Goal: Task Accomplishment & Management: Manage account settings

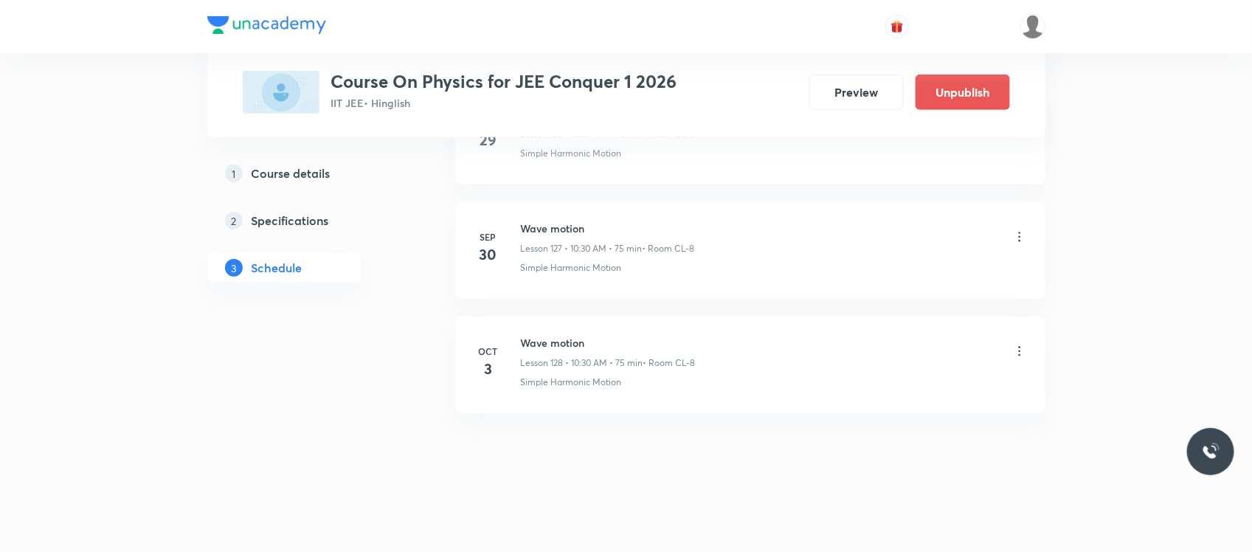
click at [537, 351] on h6 "Wave motion" at bounding box center [608, 342] width 175 height 15
copy h6 "Wave motion"
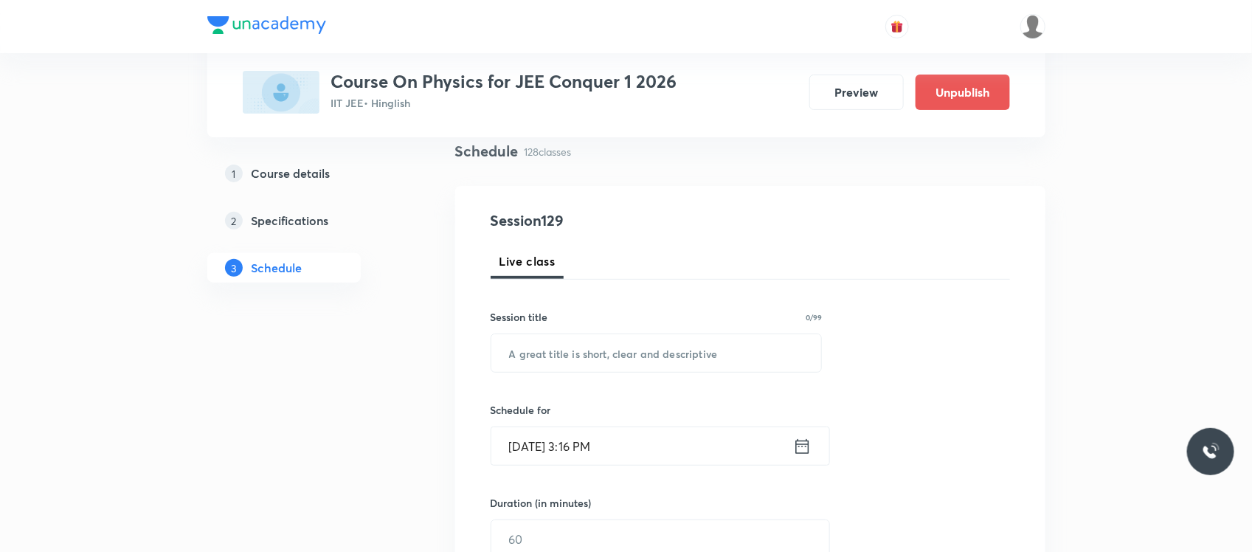
scroll to position [111, 0]
click at [532, 352] on input "text" at bounding box center [657, 352] width 331 height 38
paste input "Wave motion"
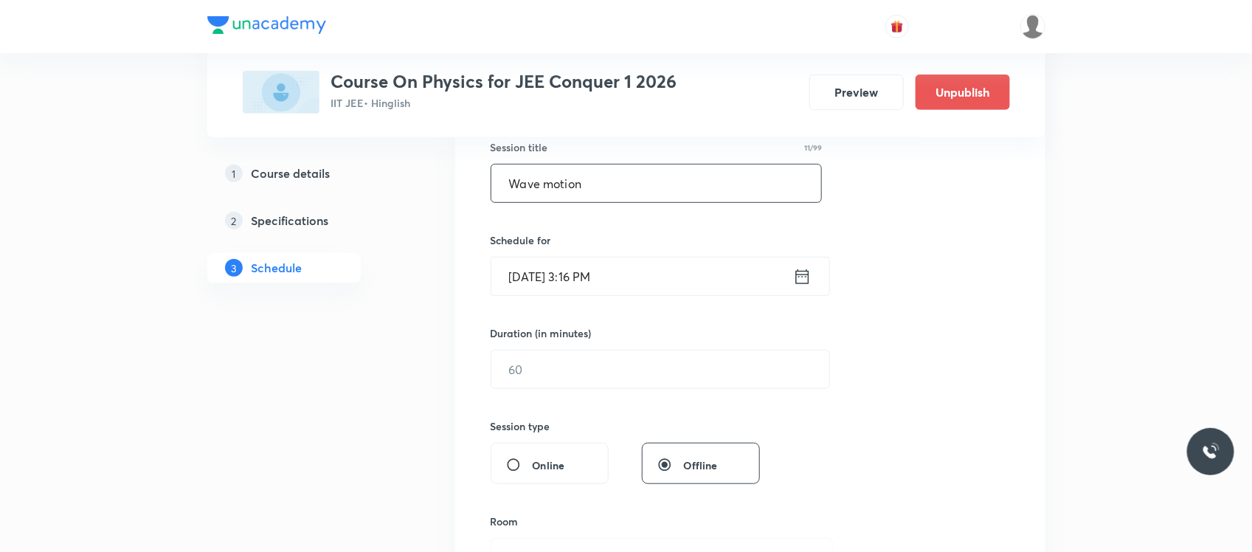
scroll to position [281, 0]
type input "Wave motion"
click at [621, 264] on input "Oct 3, 2025, 3:16 PM" at bounding box center [643, 274] width 302 height 38
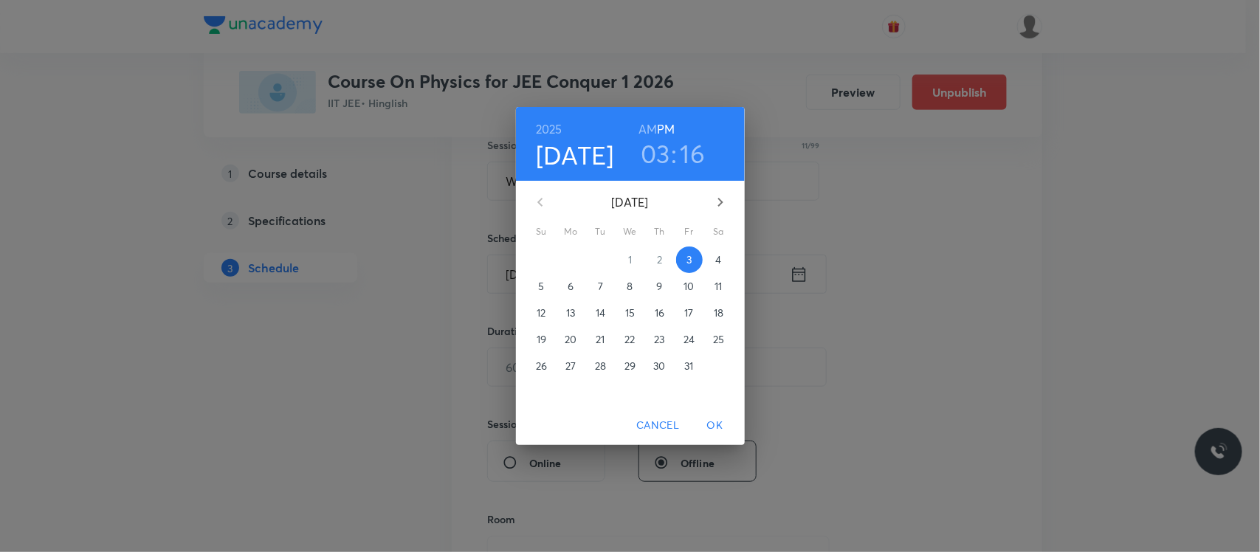
click at [692, 153] on h3 "16" at bounding box center [692, 153] width 25 height 31
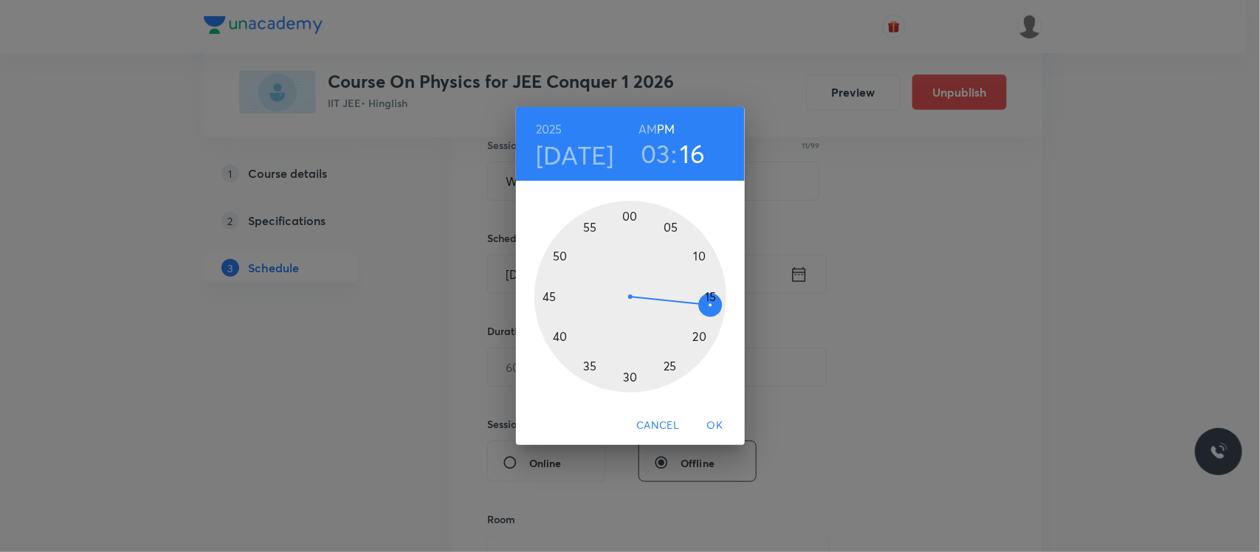
click at [630, 384] on div at bounding box center [630, 297] width 192 height 192
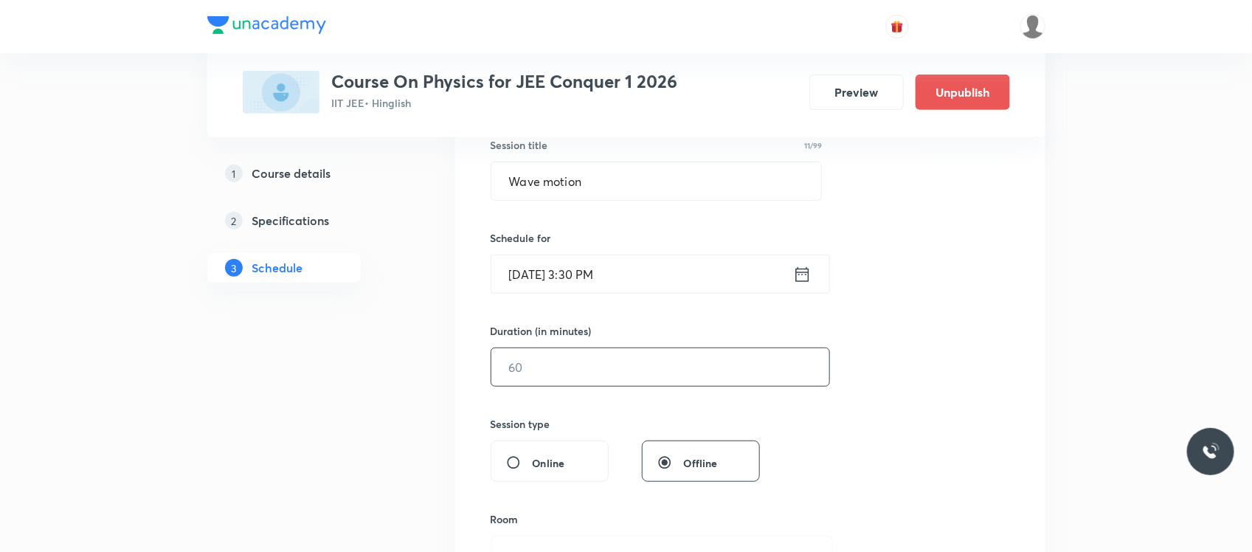
click at [577, 381] on input "text" at bounding box center [661, 367] width 338 height 38
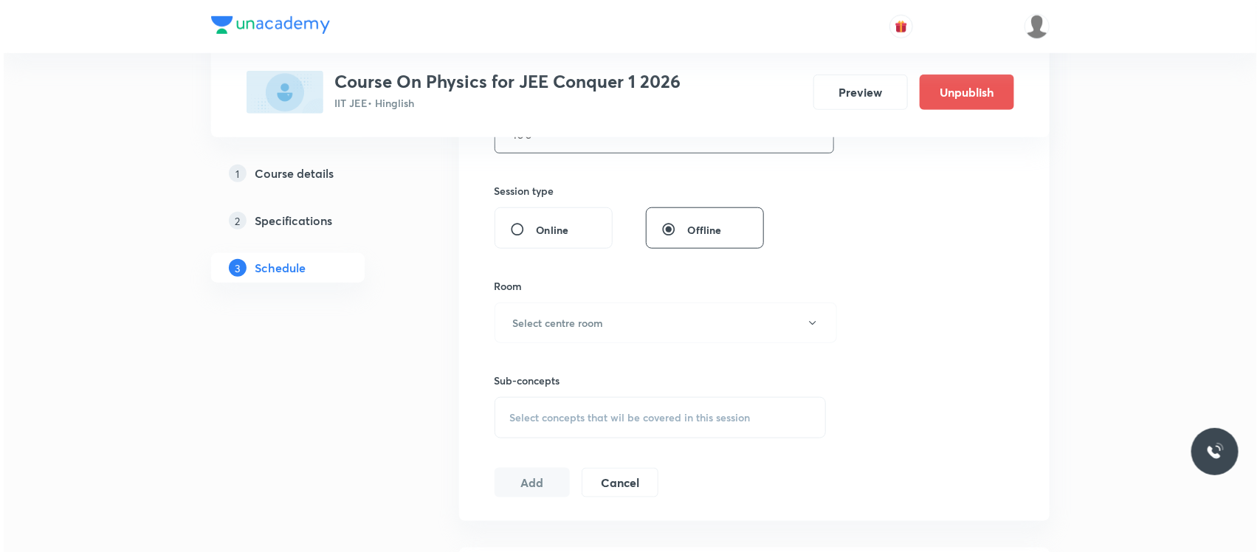
scroll to position [521, 0]
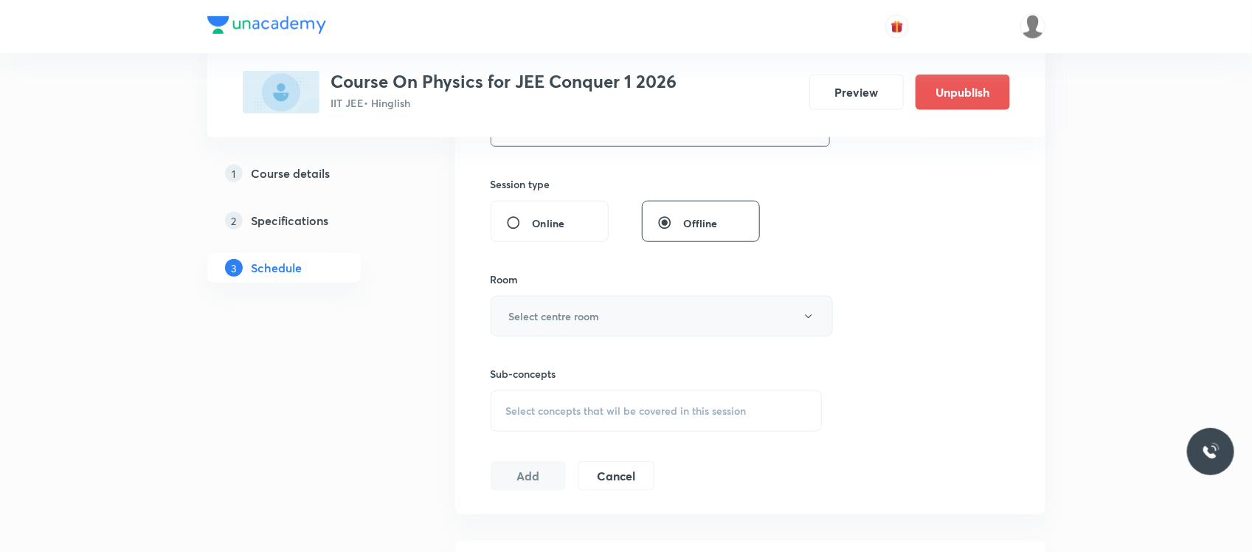
type input "100"
click at [567, 311] on h6 "Select centre room" at bounding box center [554, 316] width 91 height 15
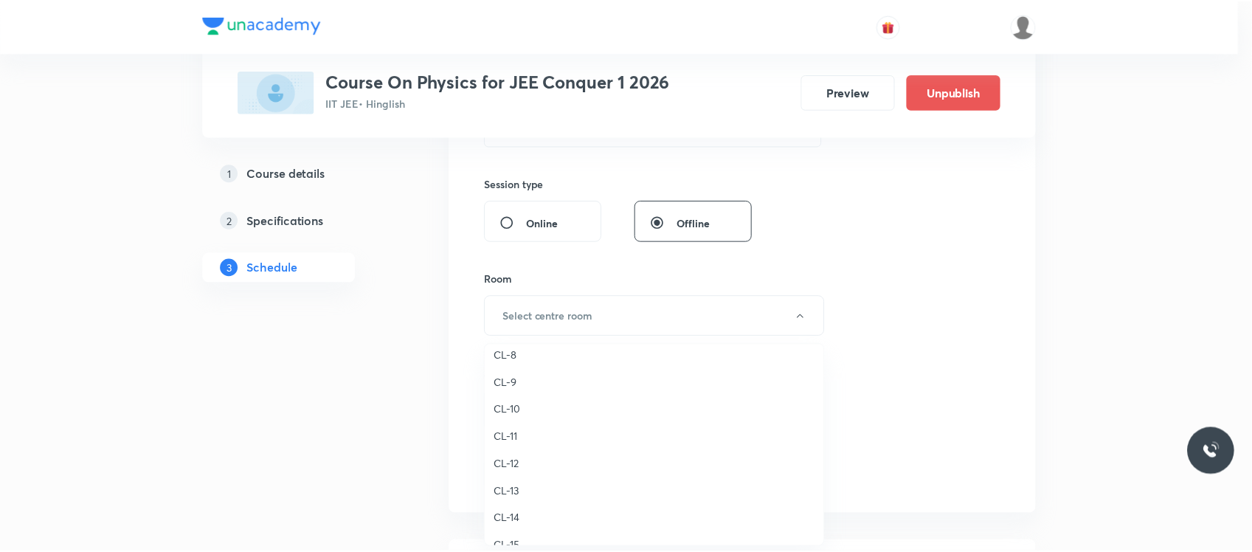
scroll to position [609, 0]
click at [520, 407] on span "CL-10" at bounding box center [658, 410] width 323 height 15
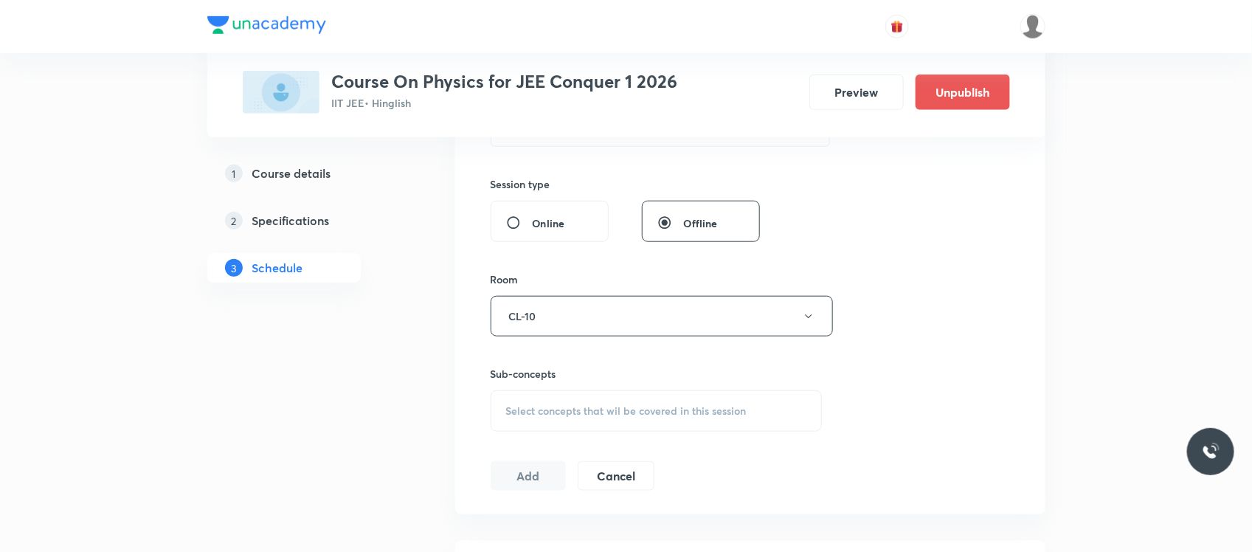
click at [588, 424] on div "Select concepts that wil be covered in this session" at bounding box center [657, 410] width 332 height 41
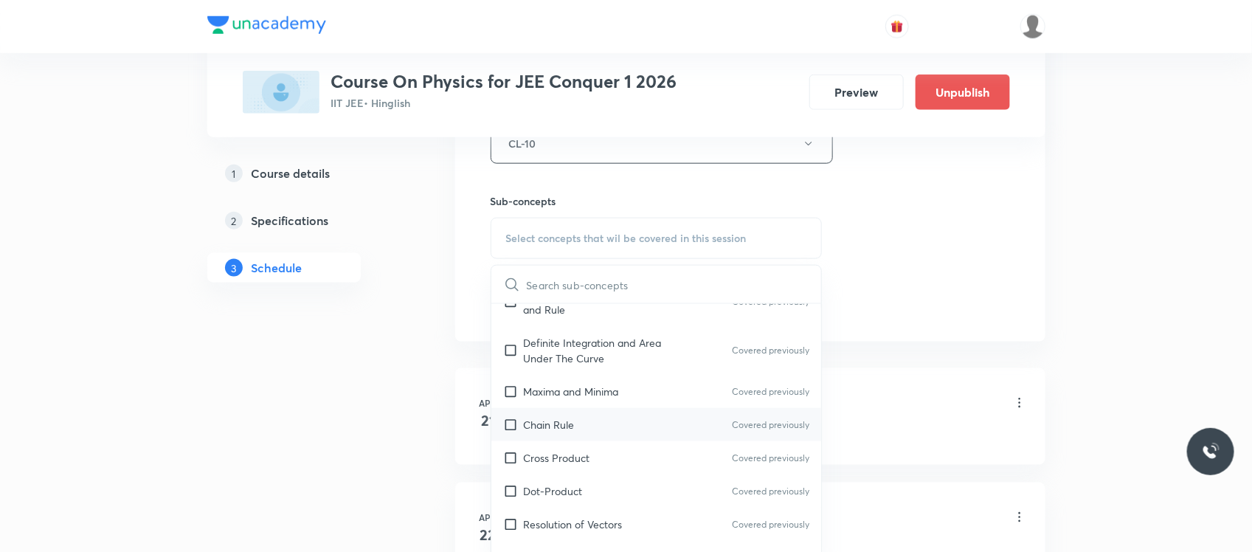
scroll to position [836, 0]
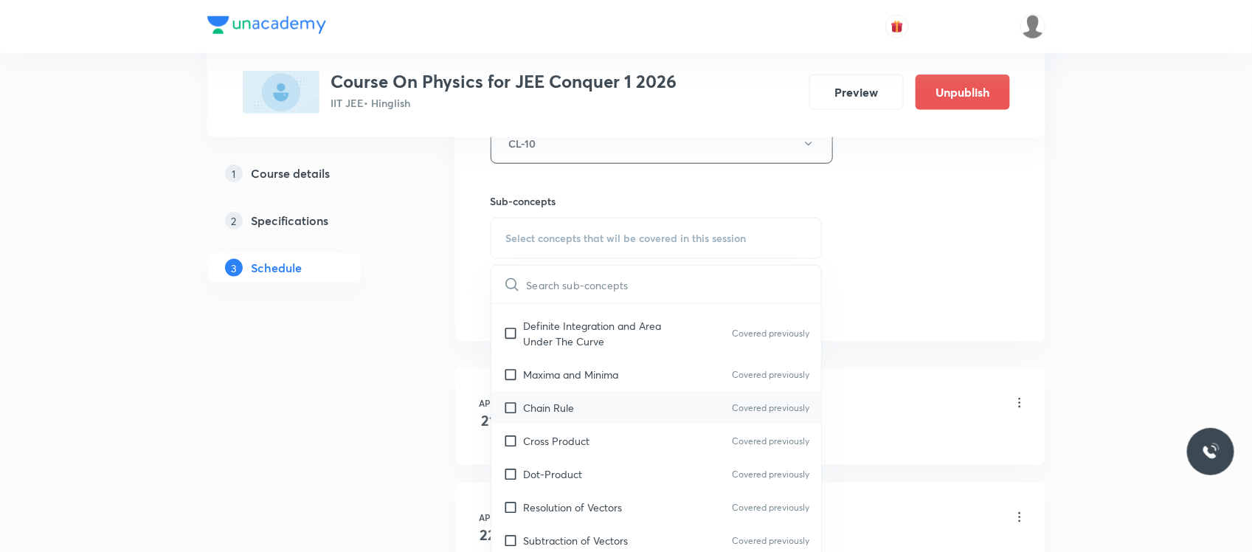
click at [587, 404] on div "Chain Rule Covered previously" at bounding box center [657, 407] width 331 height 33
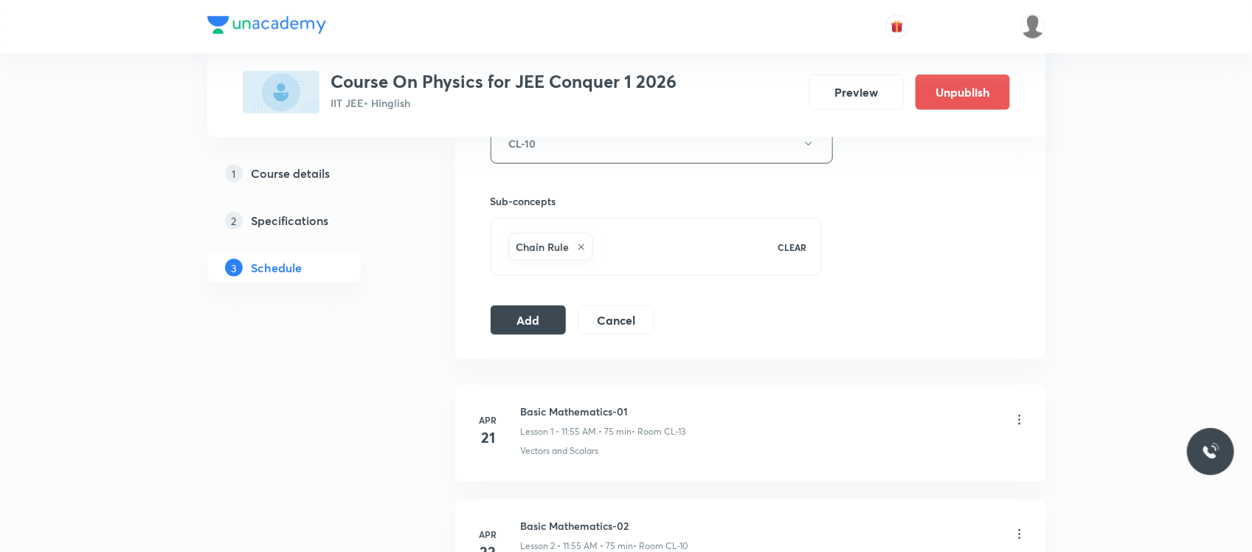
click at [517, 318] on button "Add" at bounding box center [529, 319] width 76 height 30
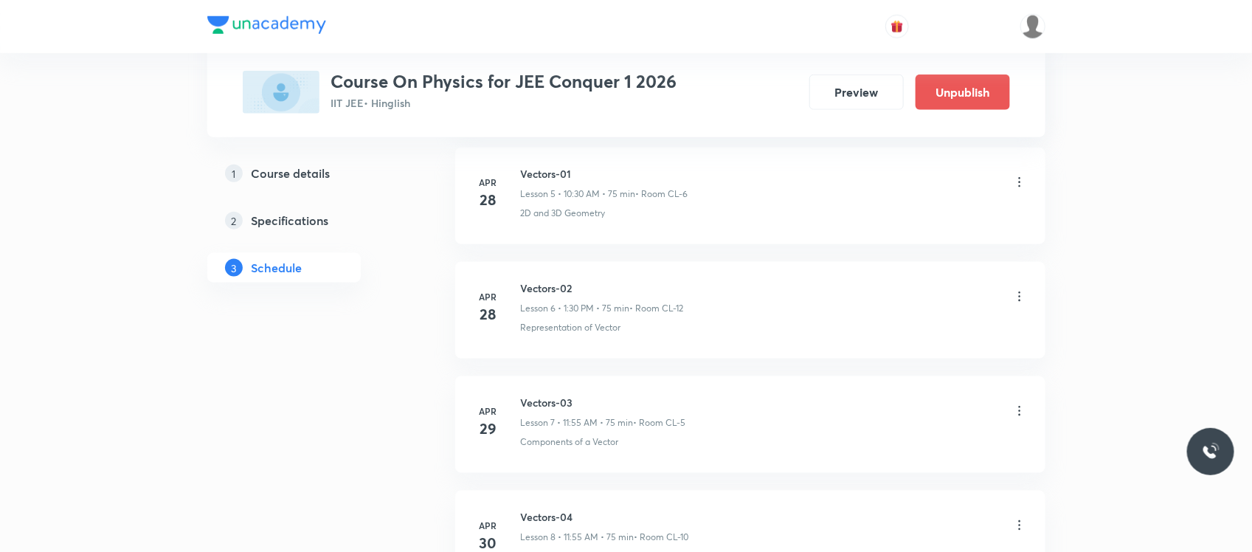
click at [517, 318] on div "Apr 28" at bounding box center [497, 307] width 47 height 35
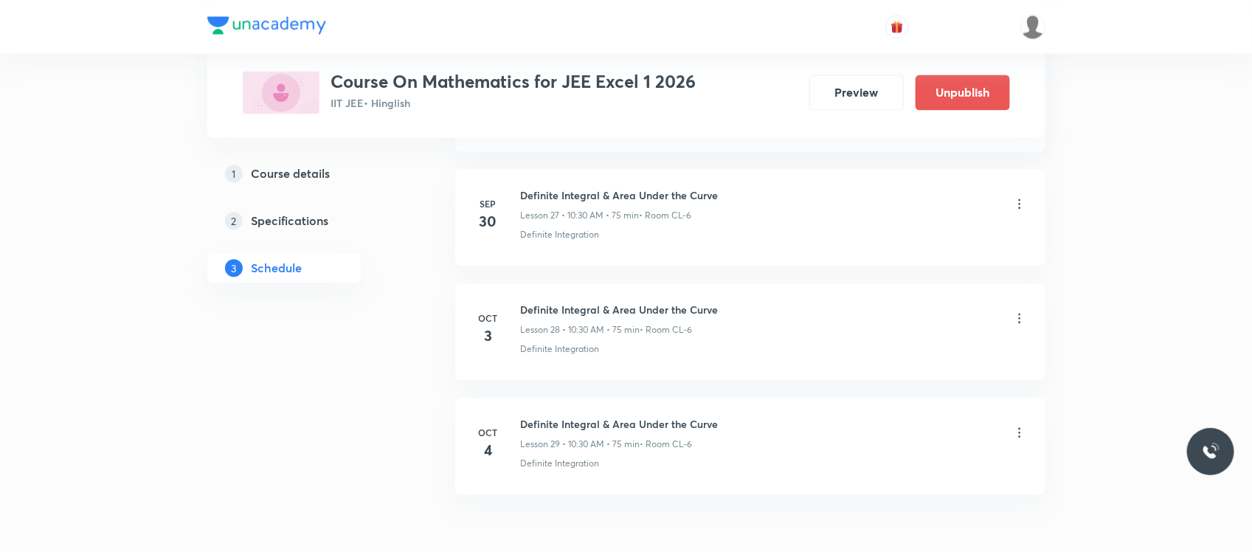
scroll to position [3958, 0]
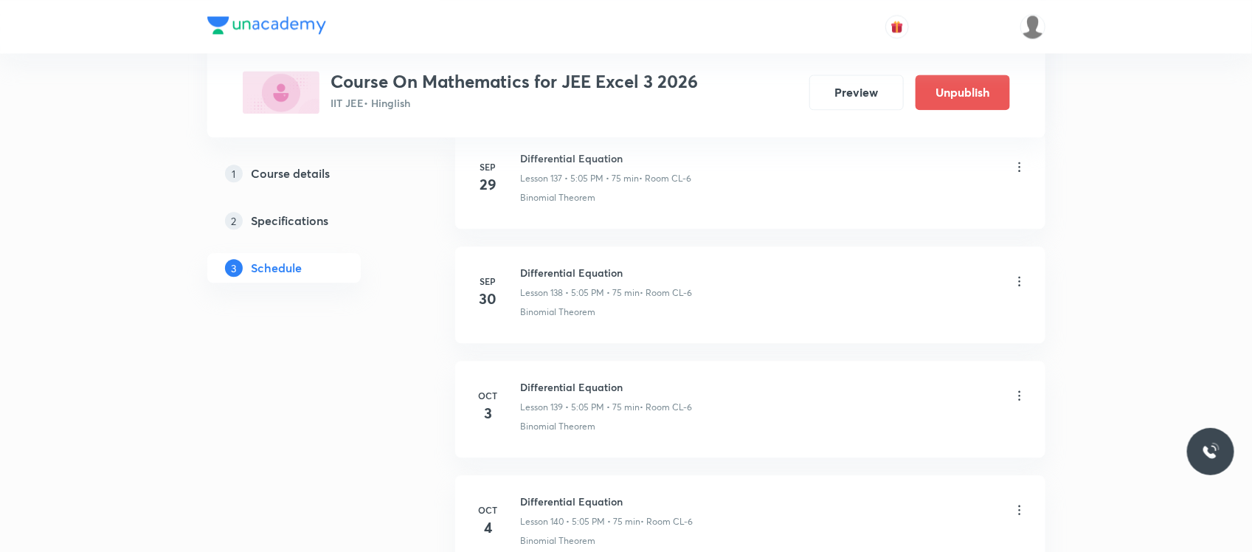
scroll to position [16696, 0]
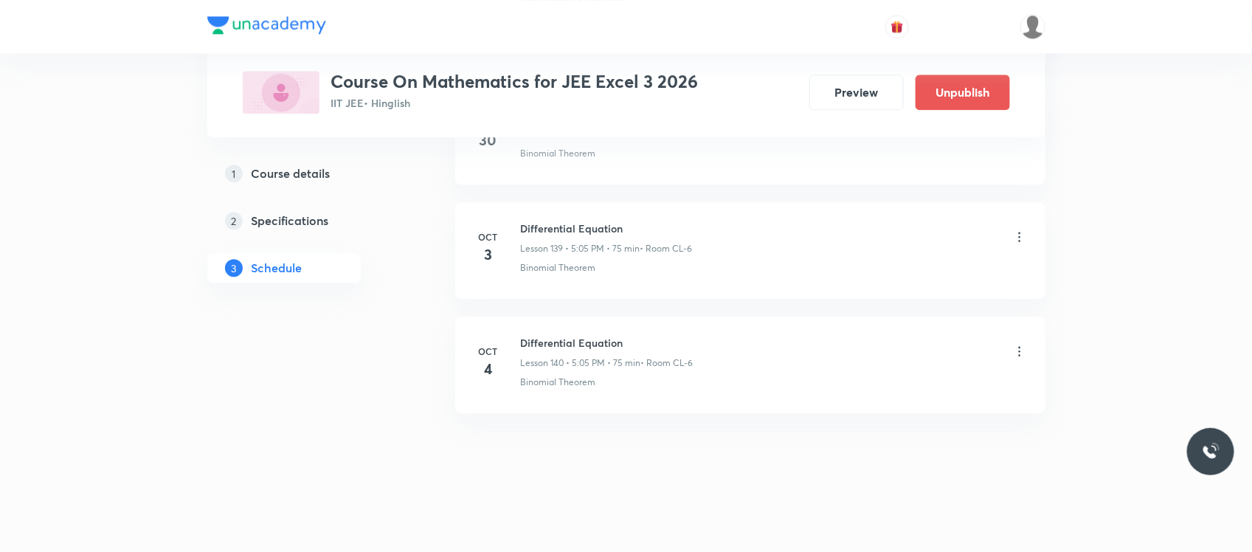
click at [1021, 230] on icon at bounding box center [1020, 237] width 15 height 15
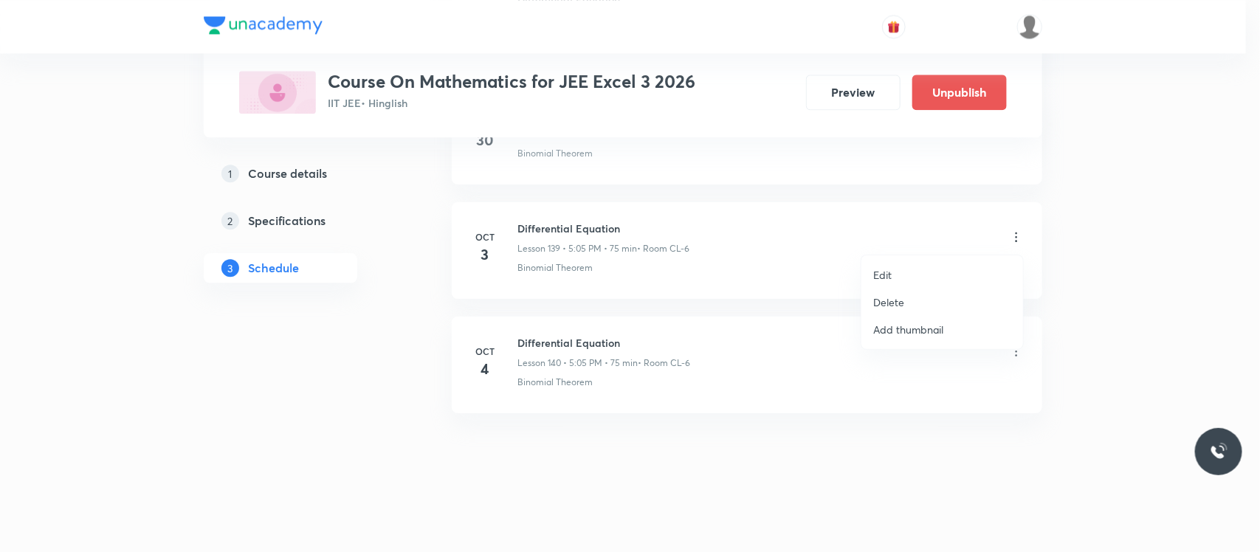
click at [895, 305] on p "Delete" at bounding box center [888, 301] width 31 height 15
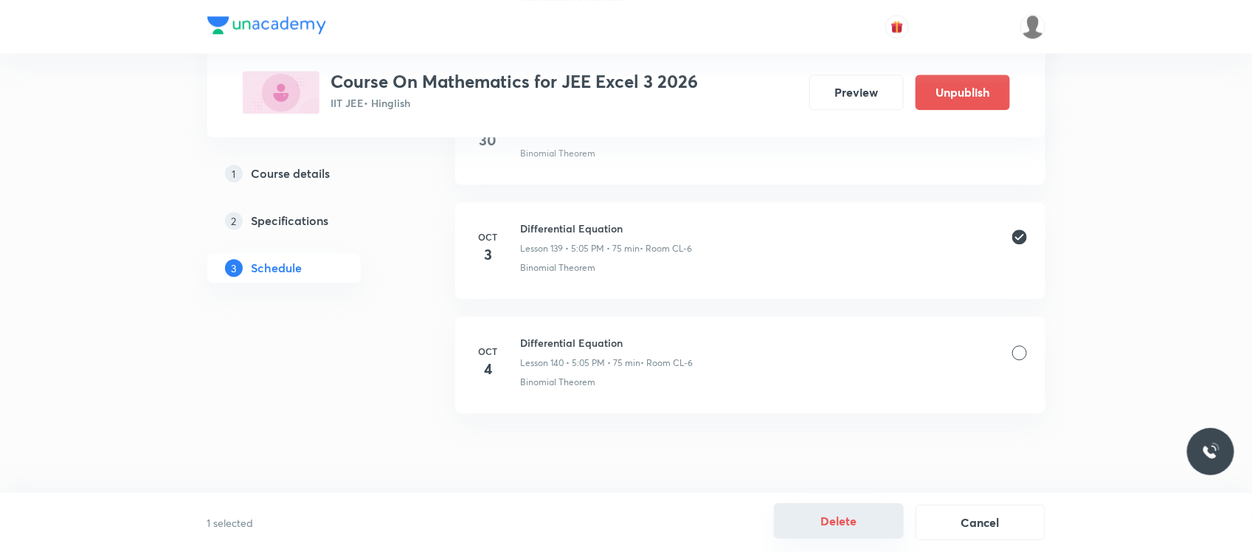
click at [831, 507] on button "Delete" at bounding box center [839, 520] width 130 height 35
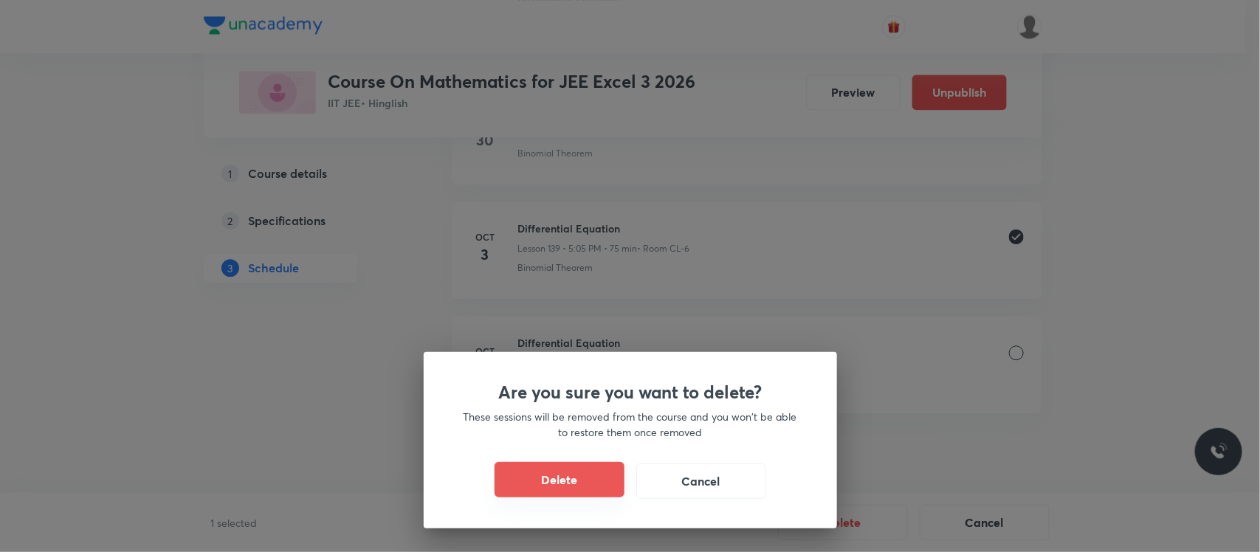
click at [519, 482] on button "Delete" at bounding box center [559, 479] width 130 height 35
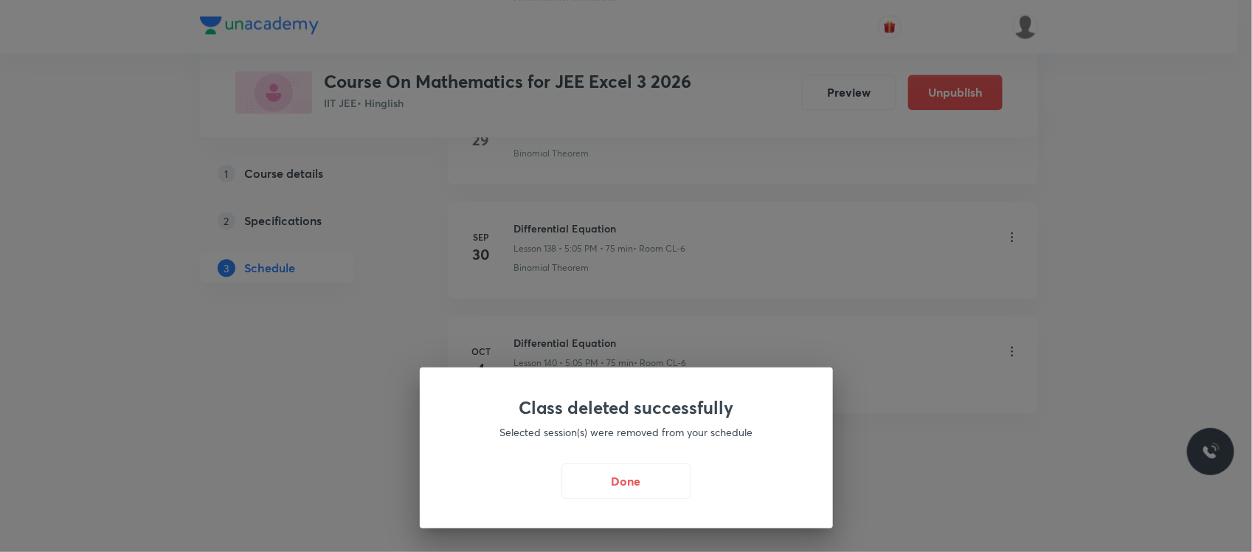
scroll to position [16581, 0]
drag, startPoint x: 602, startPoint y: 494, endPoint x: 620, endPoint y: 404, distance: 91.8
click at [602, 494] on button "Done" at bounding box center [630, 480] width 130 height 35
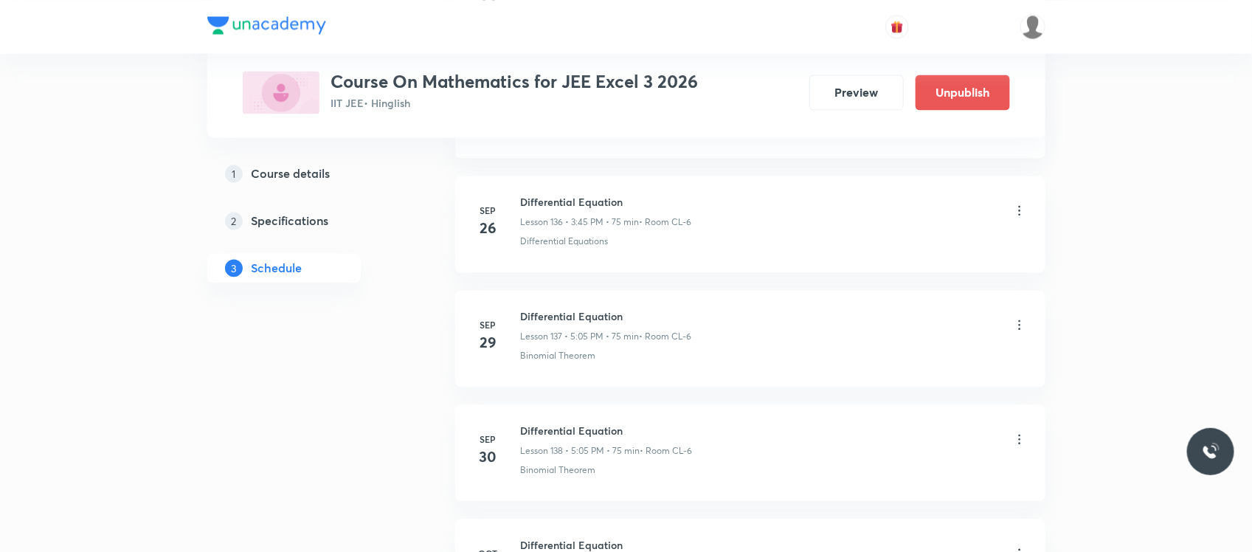
scroll to position [16334, 0]
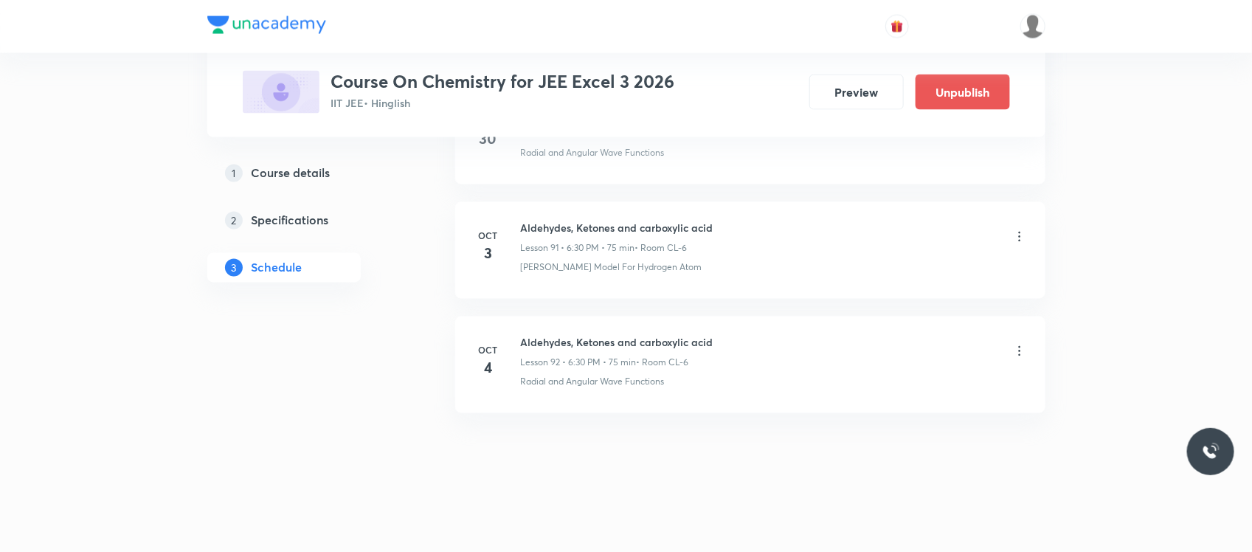
click at [1016, 238] on icon at bounding box center [1020, 237] width 15 height 15
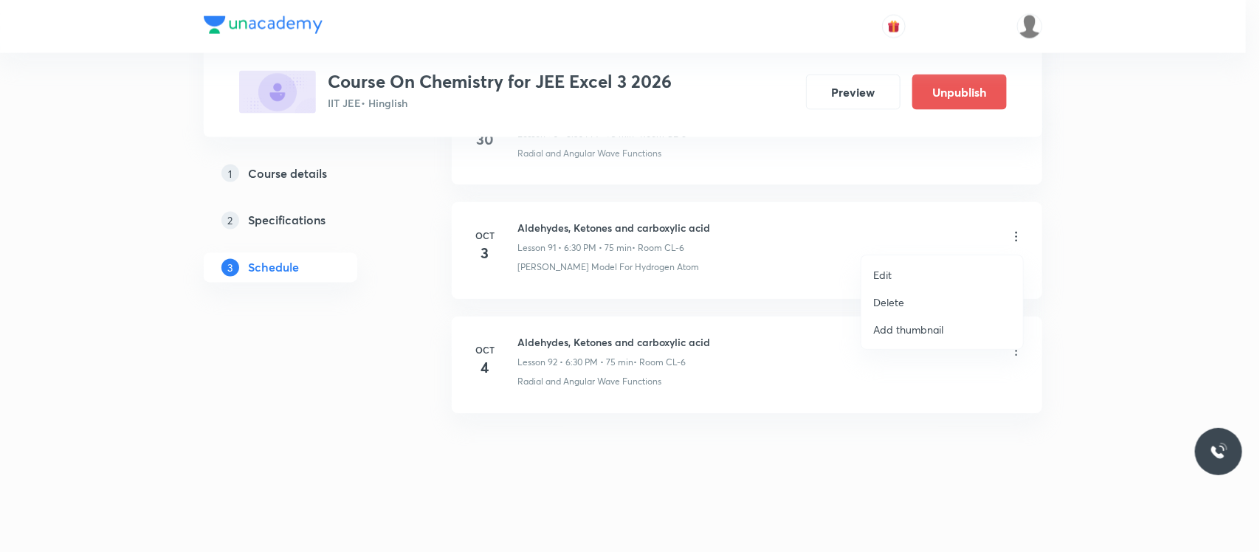
click at [735, 283] on div at bounding box center [630, 276] width 1260 height 552
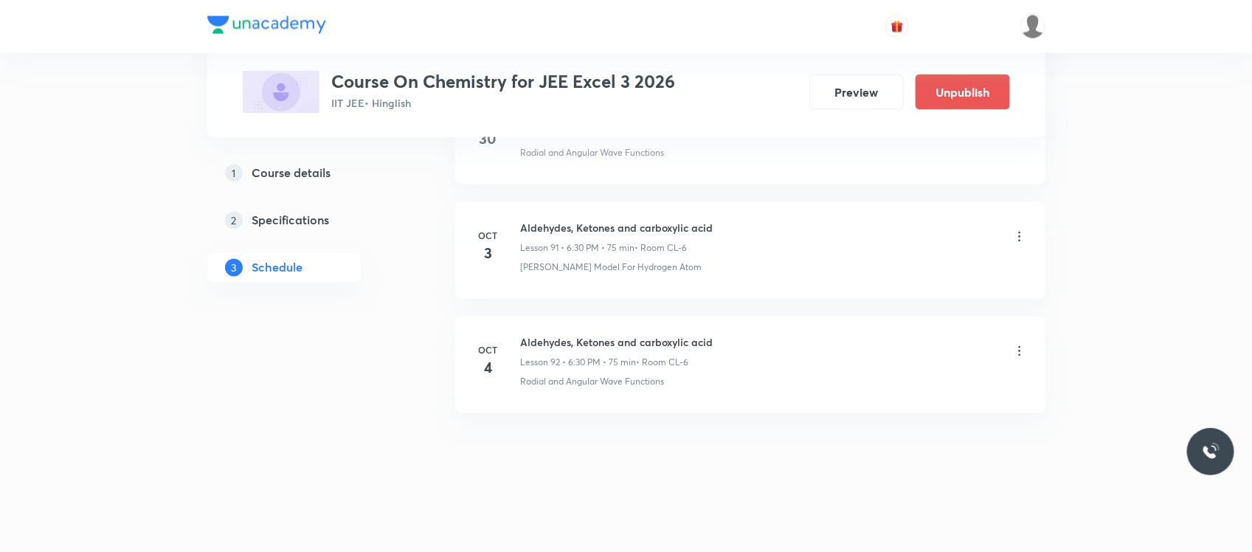
click at [672, 235] on h6 "Aldehydes, Ketones and carboxylic acid" at bounding box center [617, 228] width 193 height 15
copy h6 "Aldehydes, Ketones and carboxylic acid"
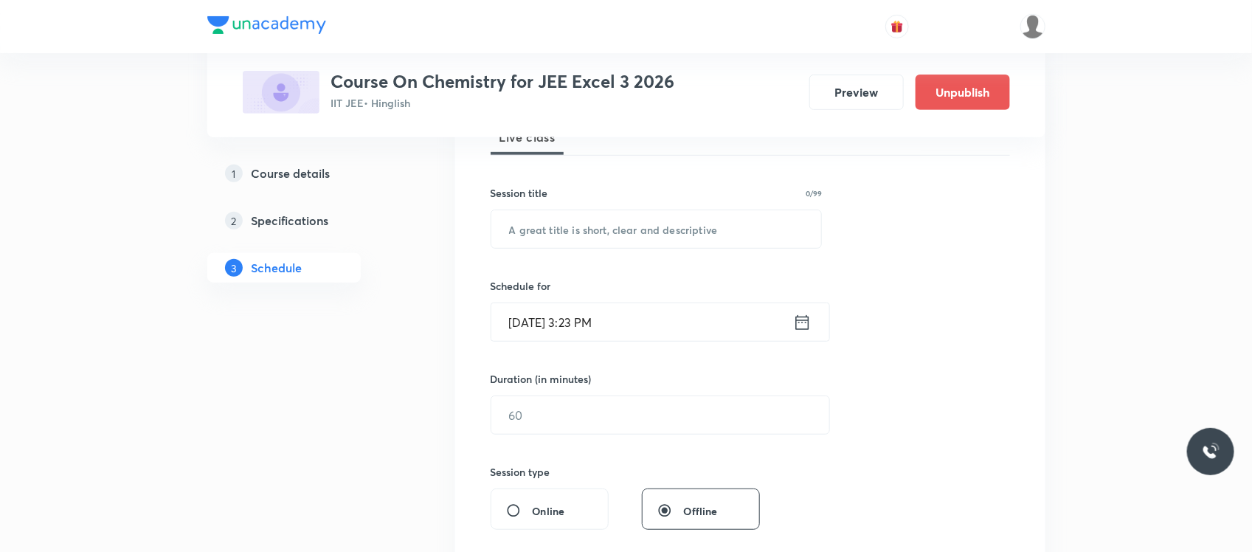
scroll to position [241, 0]
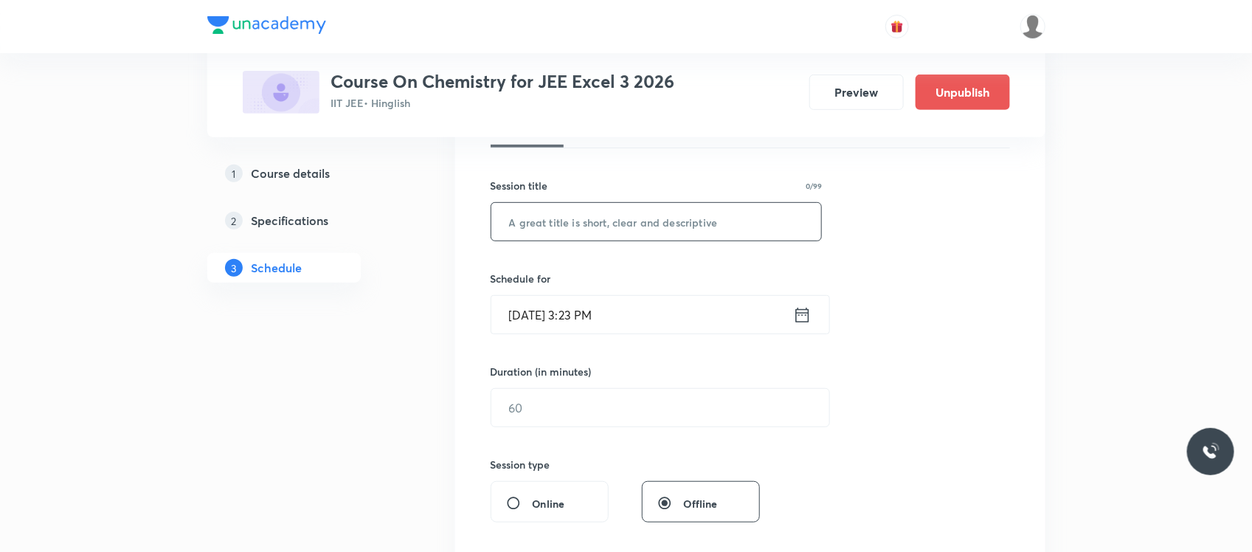
click at [637, 222] on input "text" at bounding box center [657, 222] width 331 height 38
paste input "Aldehydes, Ketones and carboxylic acid"
type input "Aldehydes, Ketones and carboxylic acid"
click at [613, 320] on input "Oct 3, 2025, 3:23 PM" at bounding box center [643, 315] width 302 height 38
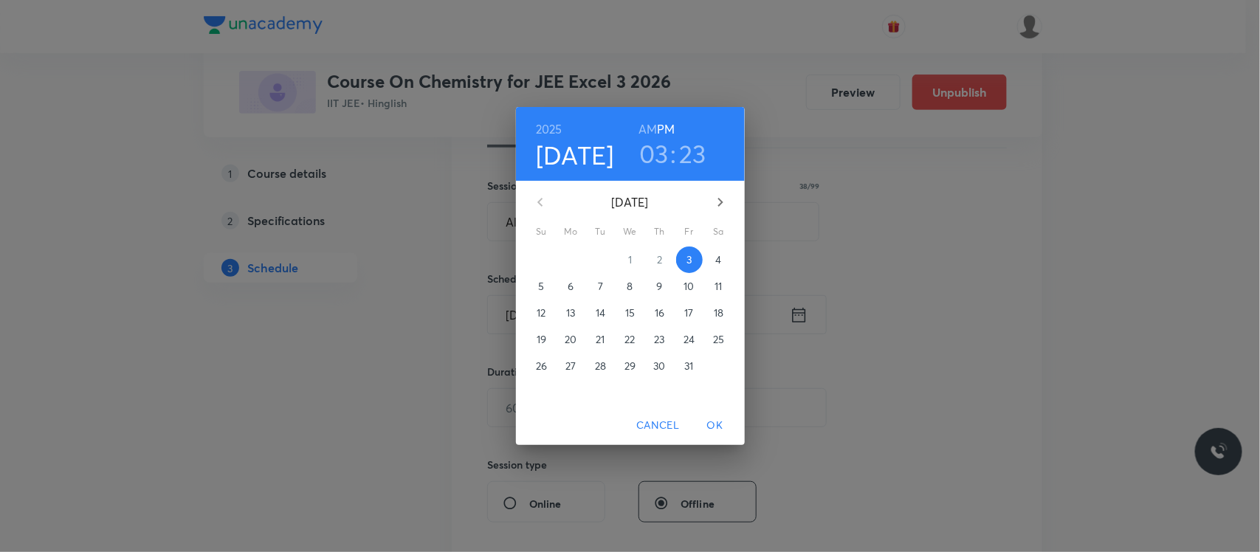
click at [669, 159] on h3 "03" at bounding box center [654, 153] width 30 height 31
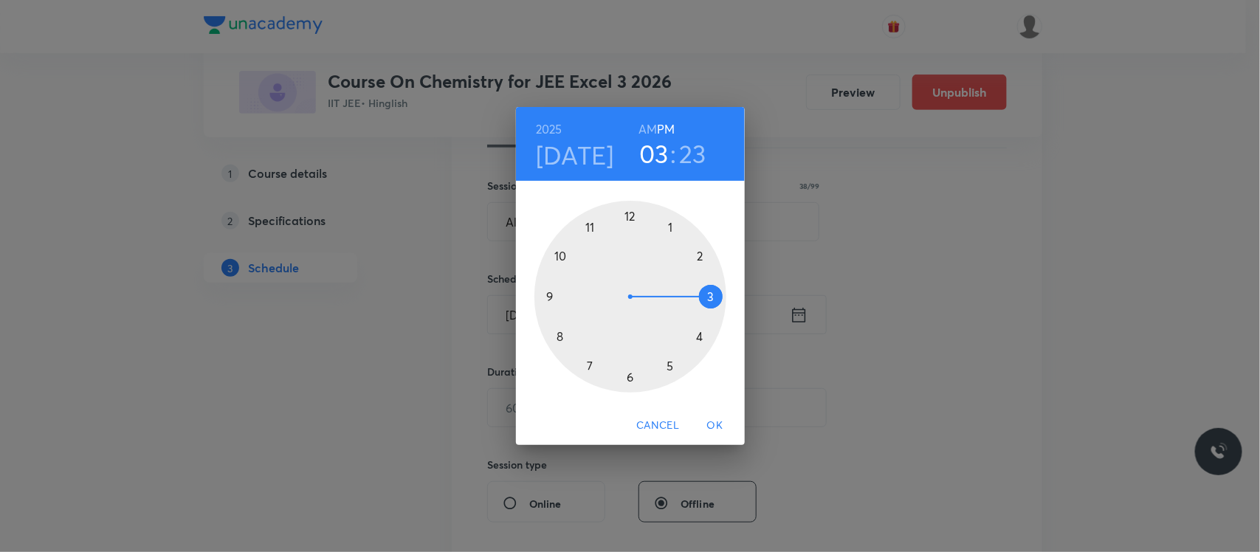
click at [672, 368] on div at bounding box center [630, 297] width 192 height 192
click at [672, 227] on div at bounding box center [630, 297] width 192 height 192
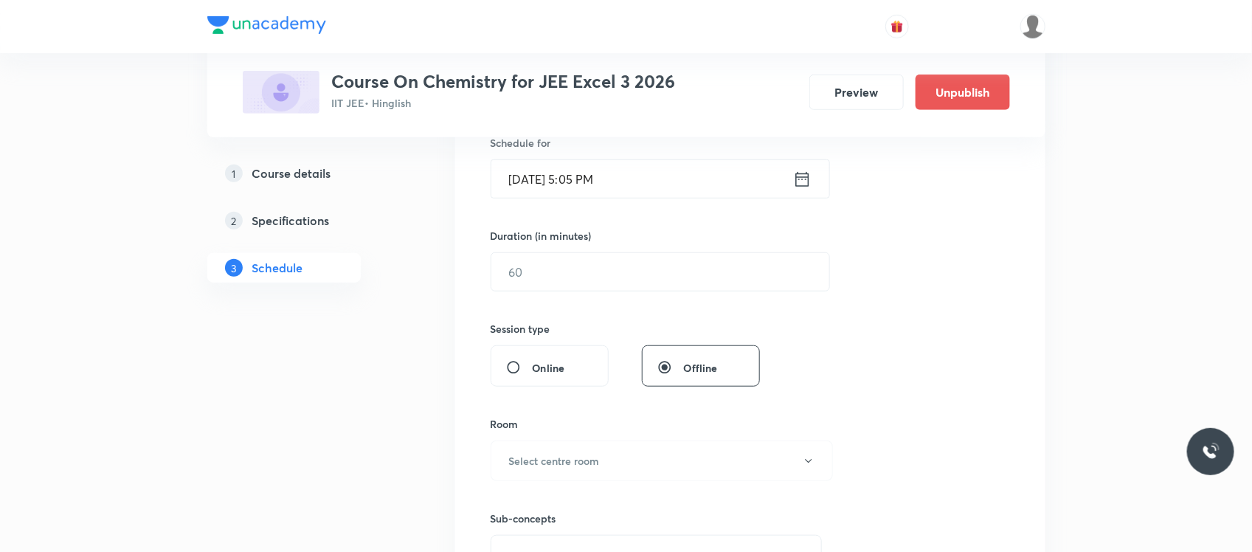
scroll to position [377, 0]
click at [633, 271] on input "text" at bounding box center [661, 271] width 338 height 38
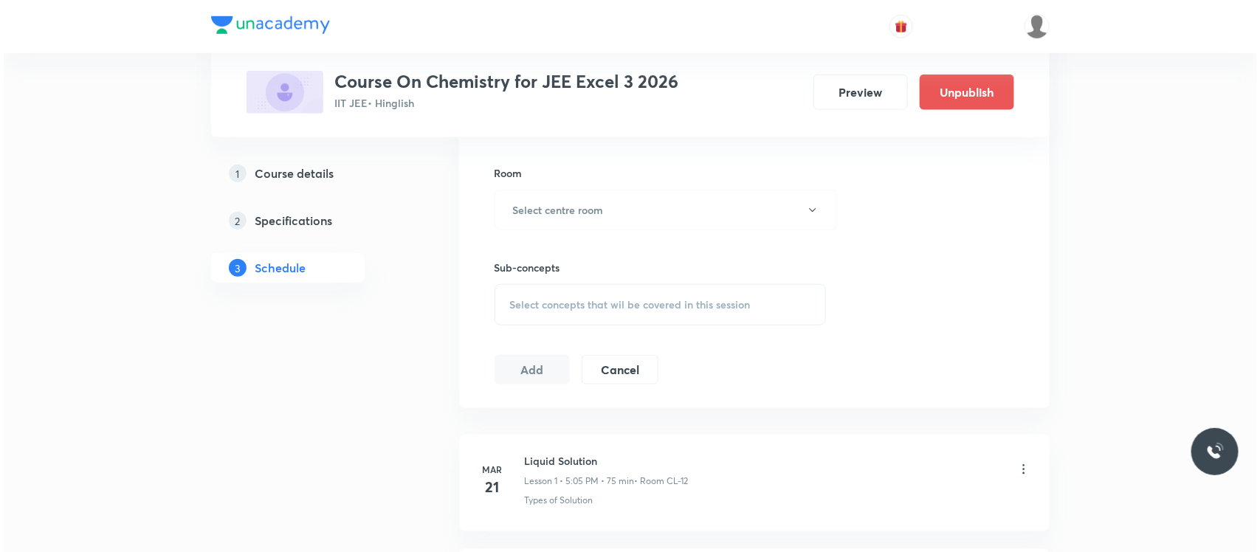
scroll to position [644, 0]
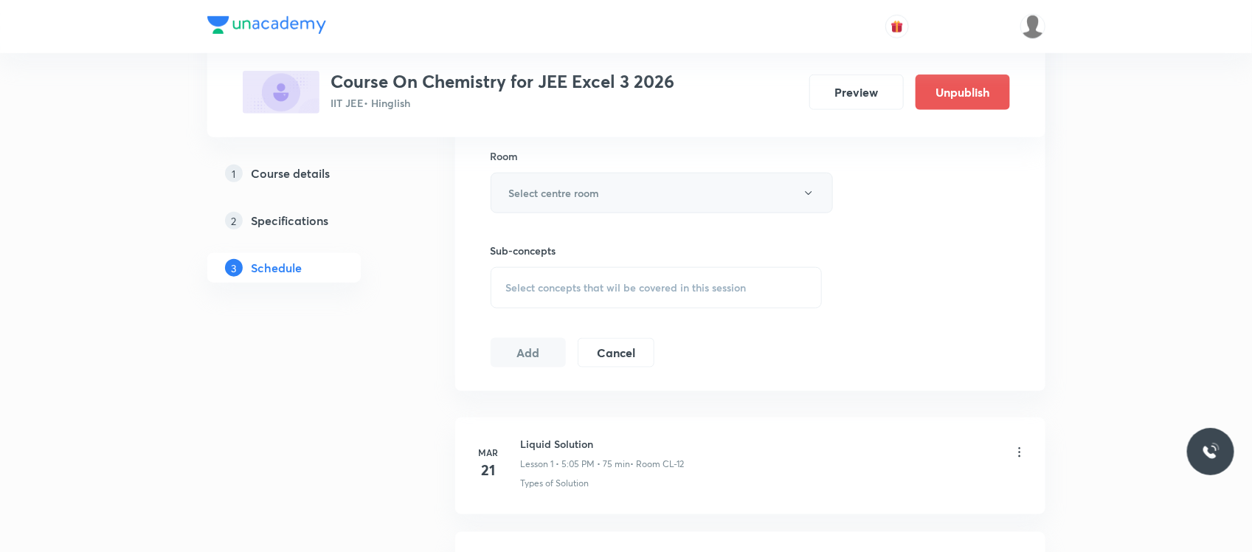
type input "75"
click at [626, 194] on button "Select centre room" at bounding box center [662, 193] width 342 height 41
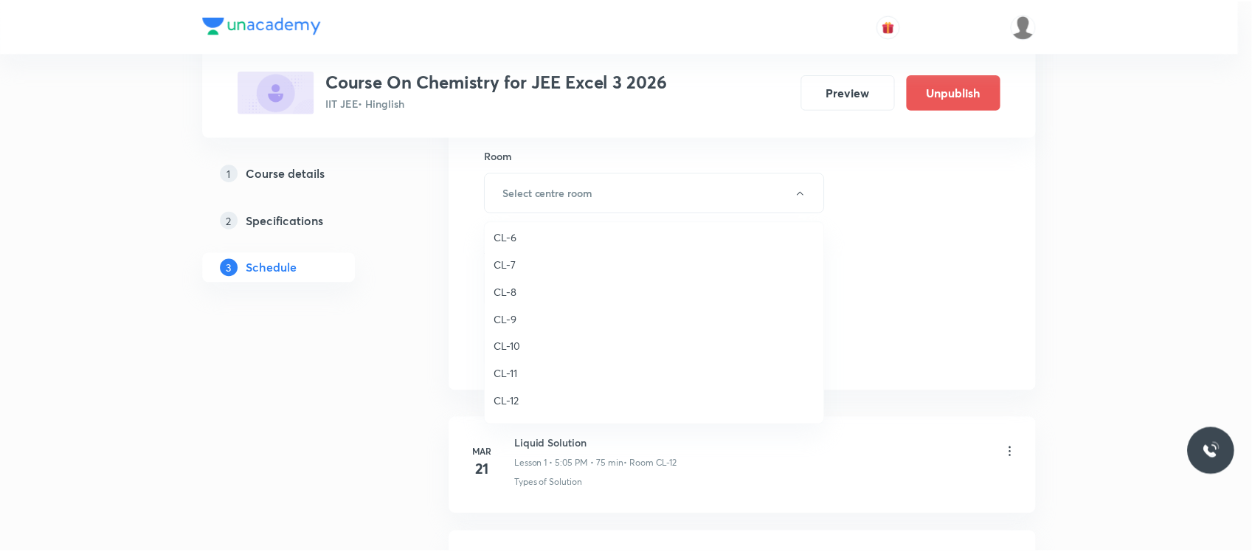
scroll to position [655, 0]
click at [554, 270] on span "CL-11" at bounding box center [658, 268] width 323 height 15
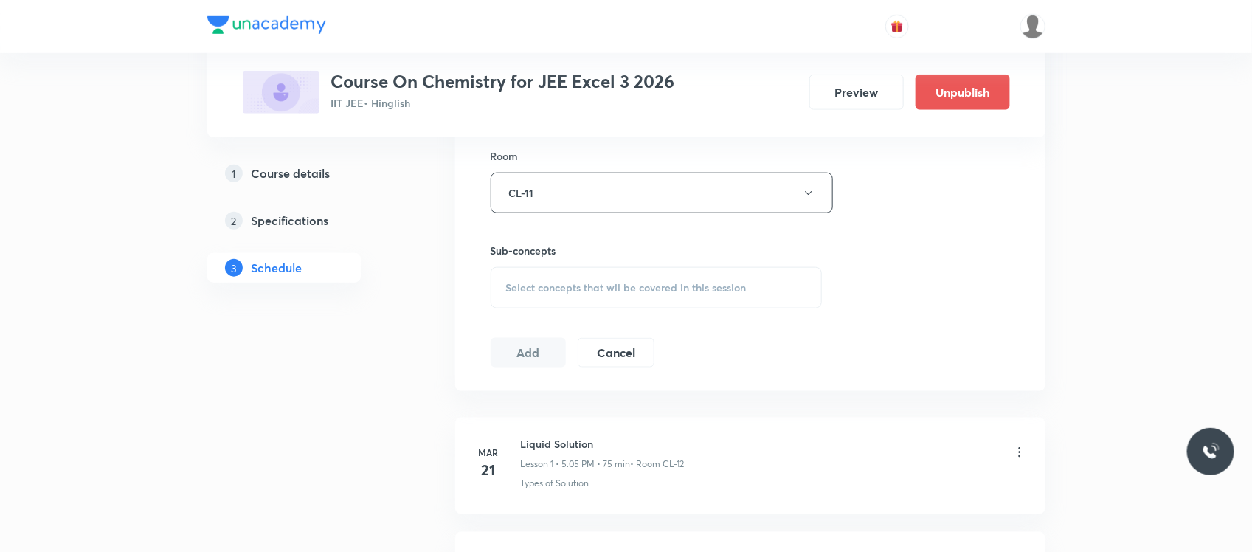
click at [574, 308] on div "Select concepts that wil be covered in this session" at bounding box center [657, 287] width 332 height 41
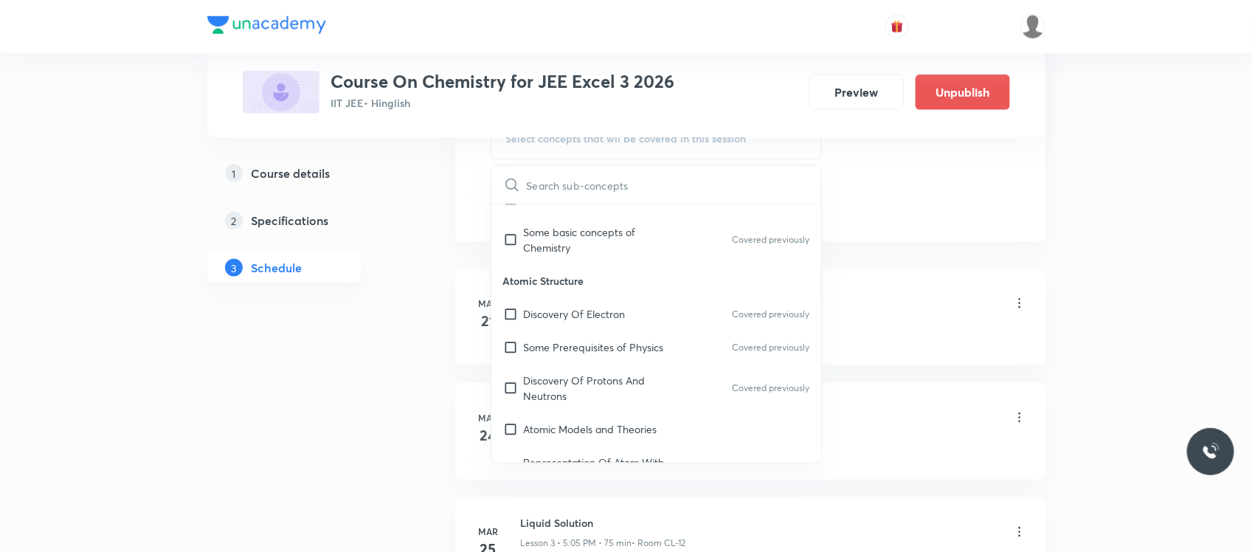
scroll to position [590, 0]
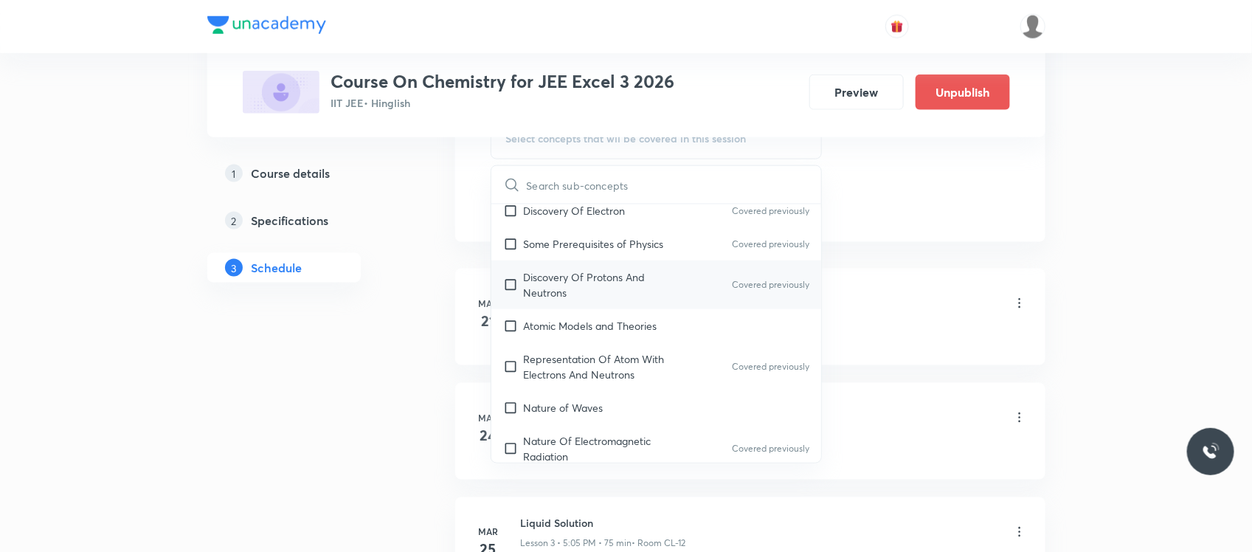
click at [592, 282] on p "Discovery Of Protons And Neutrons" at bounding box center [598, 284] width 149 height 31
checkbox input "true"
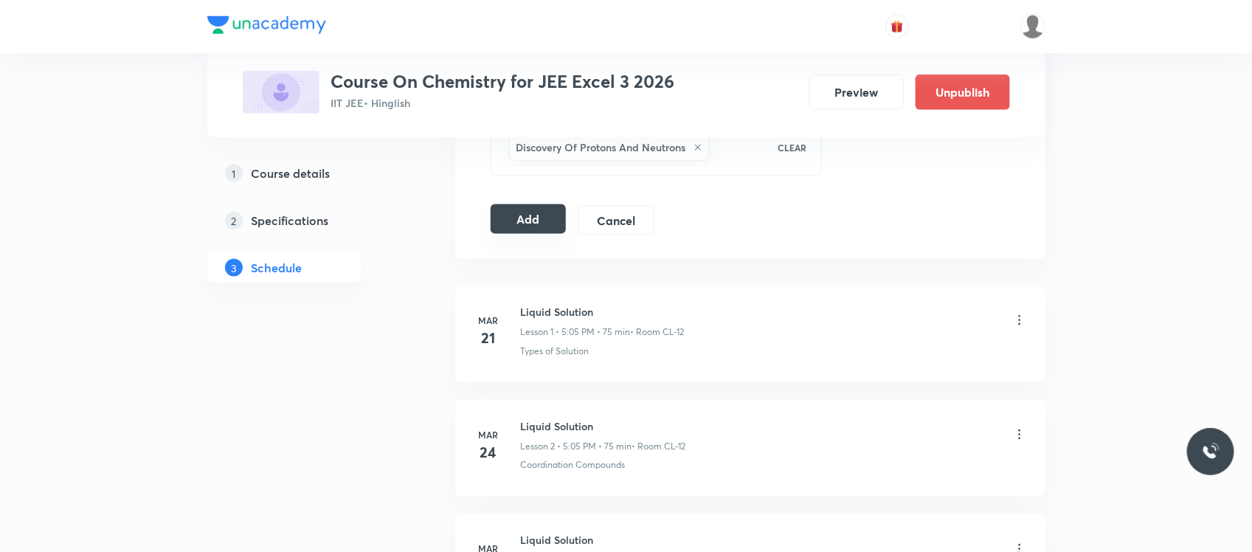
click at [522, 229] on button "Add" at bounding box center [529, 219] width 76 height 30
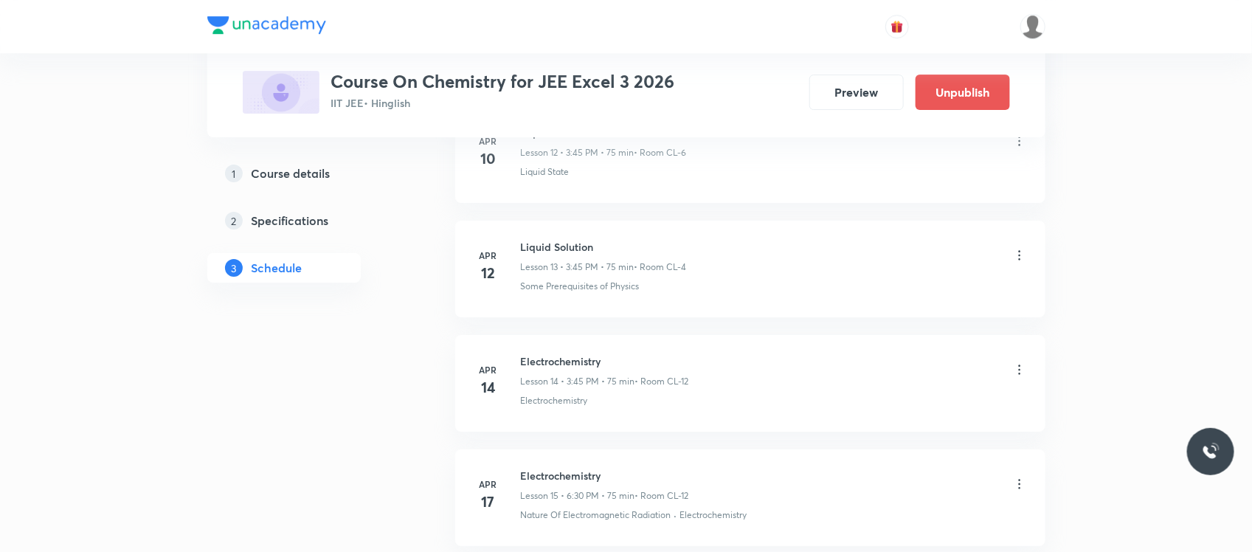
scroll to position [2216, 0]
